Goal: Task Accomplishment & Management: Manage account settings

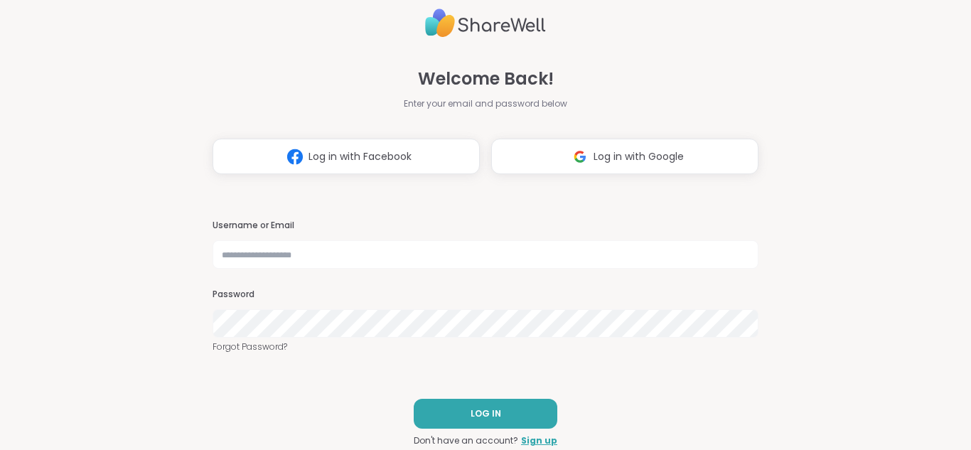
type input "**********"
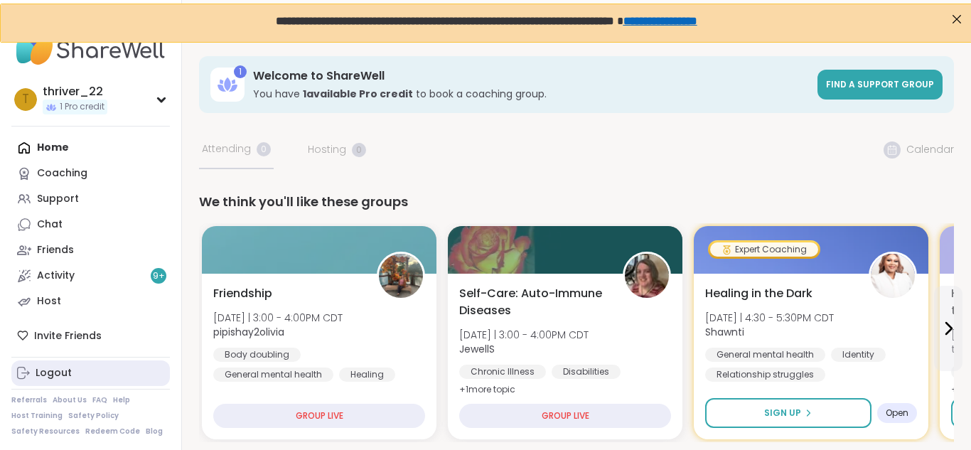
click at [90, 365] on link "Logout" at bounding box center [90, 373] width 159 height 26
